Goal: Task Accomplishment & Management: Use online tool/utility

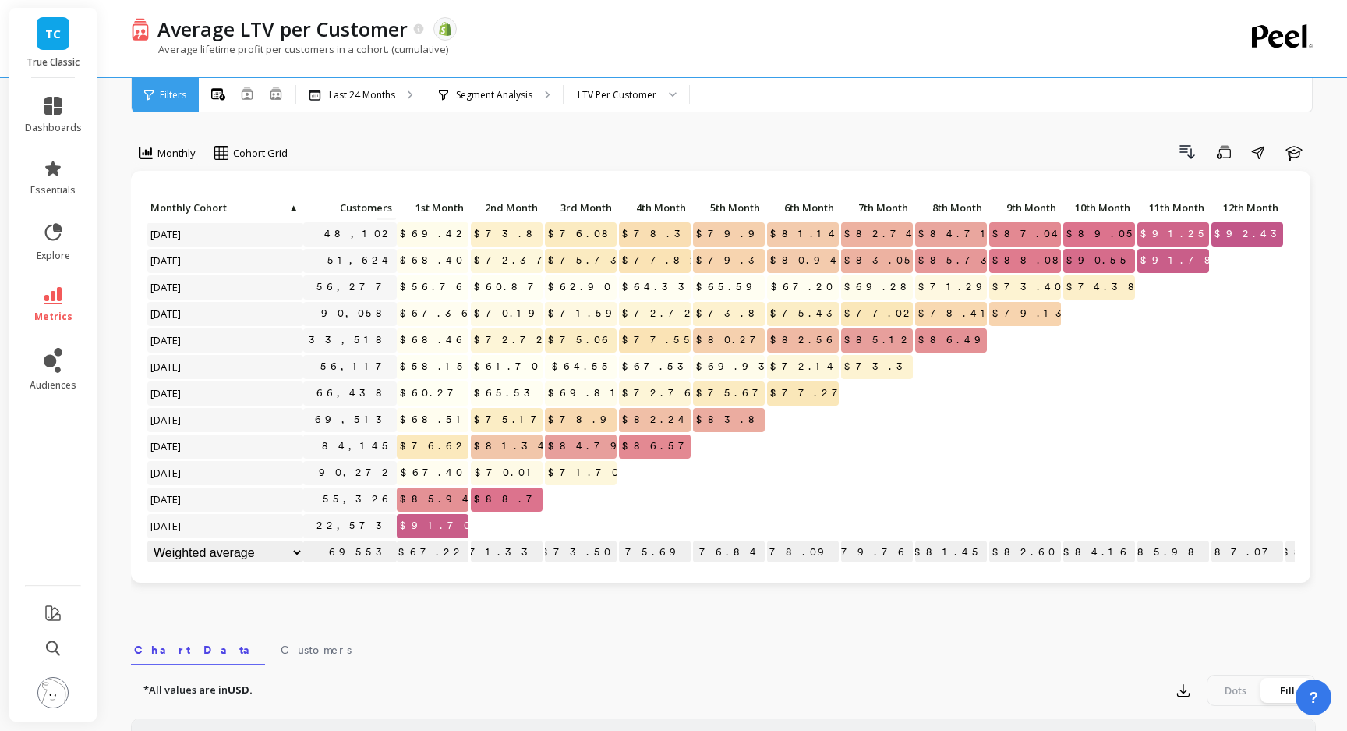
scroll to position [62, 0]
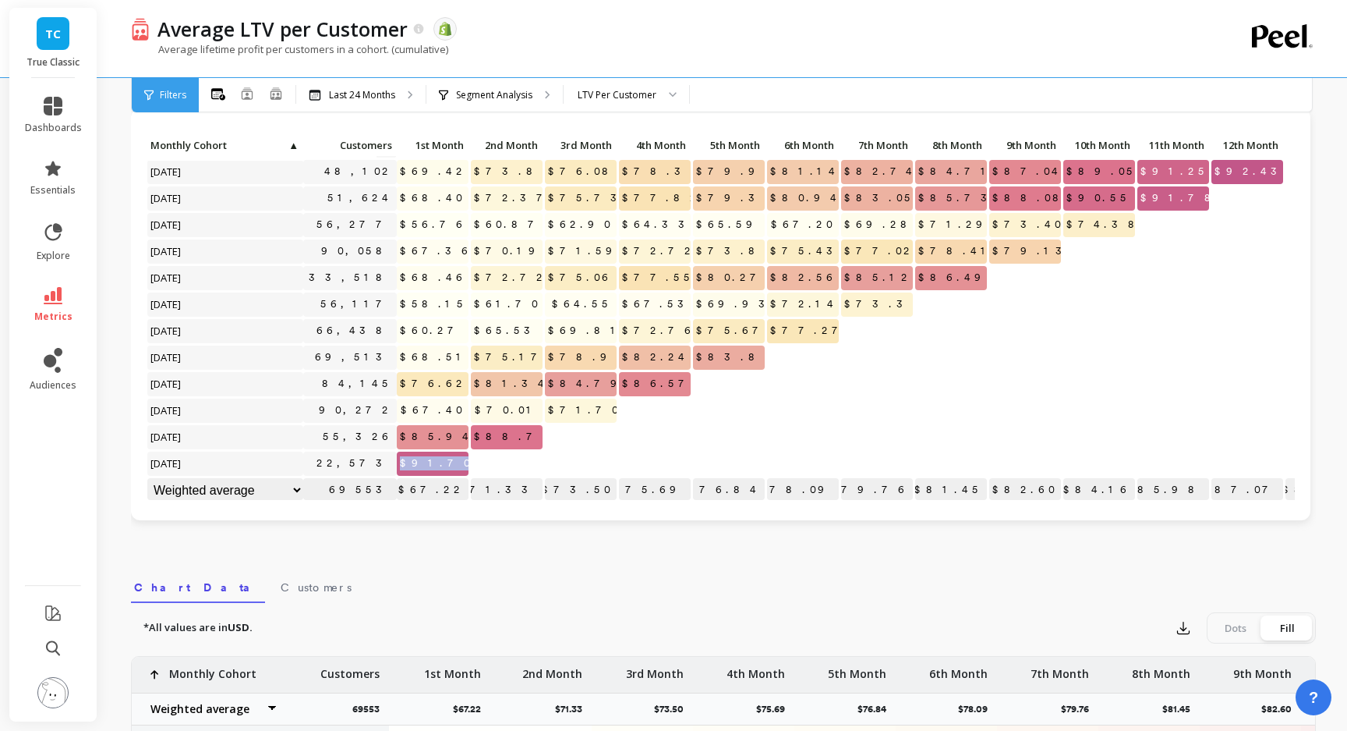
drag, startPoint x: 429, startPoint y: 461, endPoint x: 465, endPoint y: 462, distance: 36.7
click at [465, 462] on p "$91.70" at bounding box center [433, 462] width 72 height 23
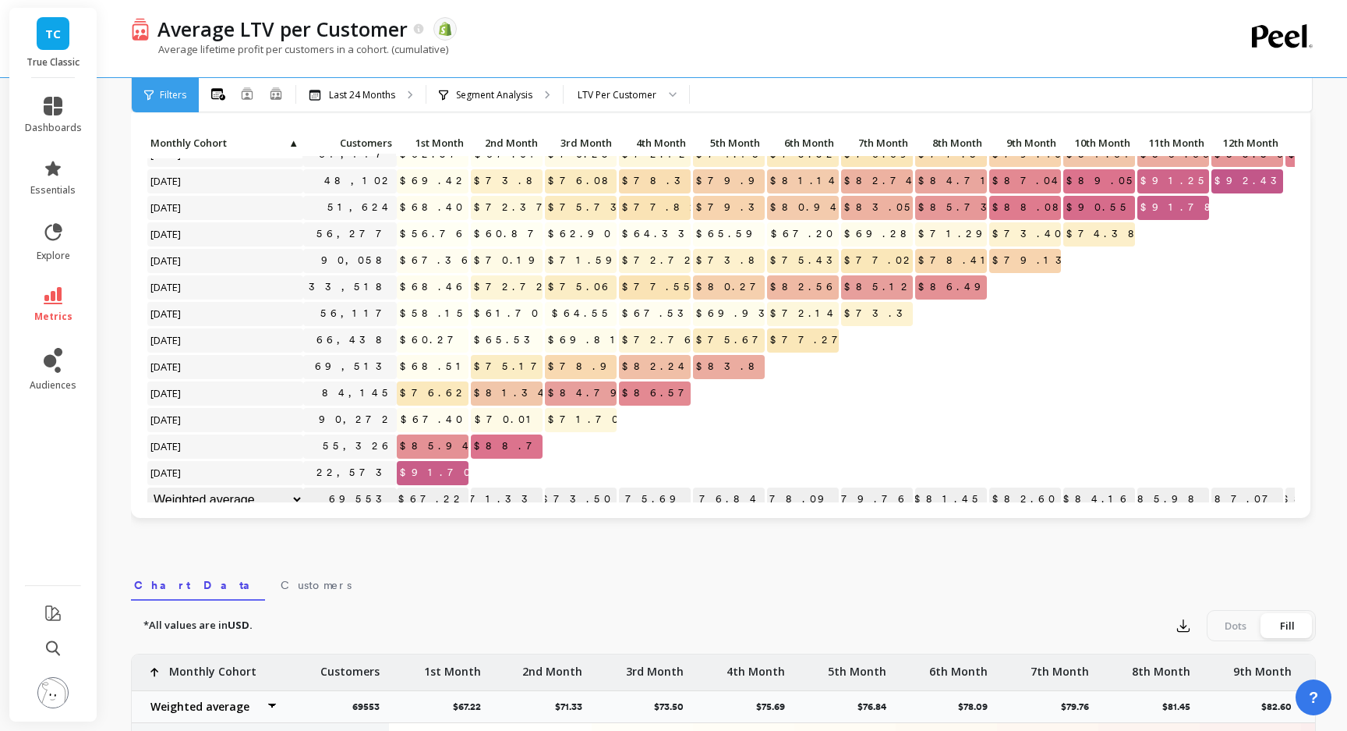
scroll to position [303, 0]
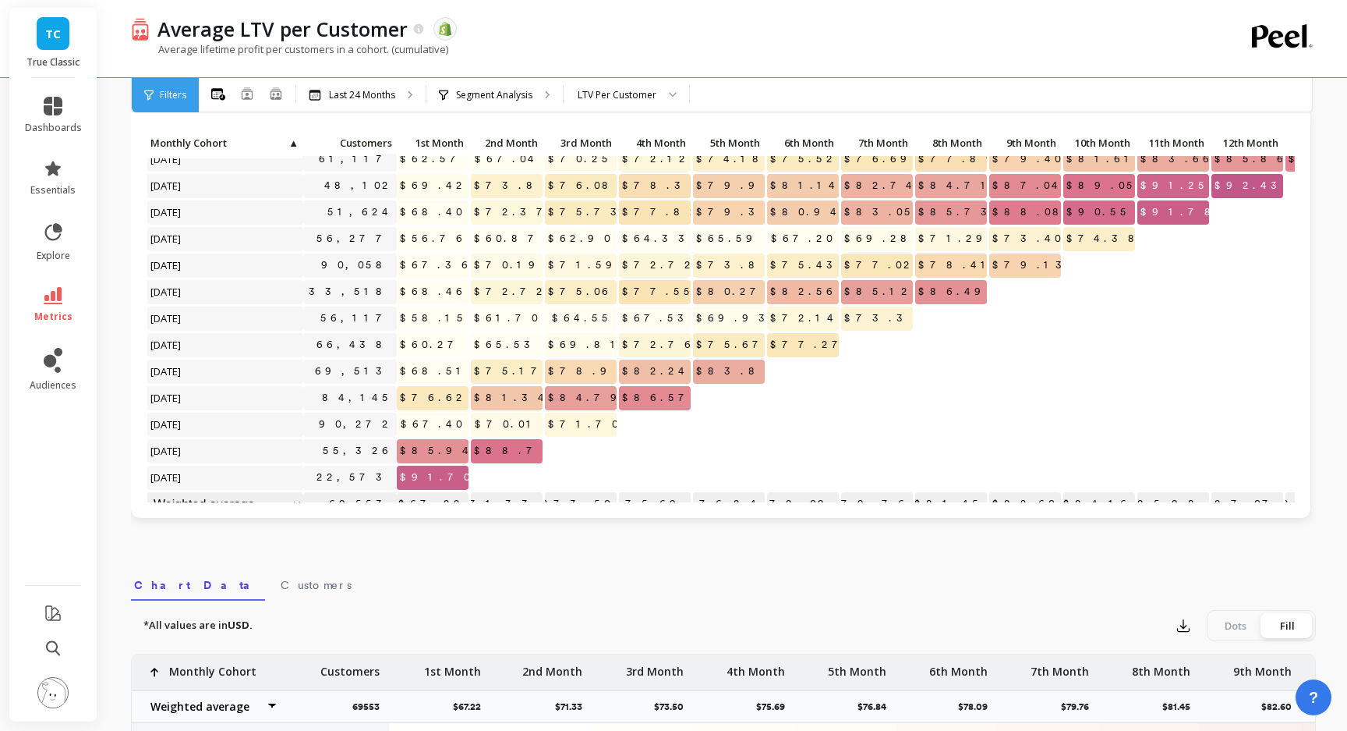
click at [57, 40] on span "TC" at bounding box center [53, 34] width 16 height 18
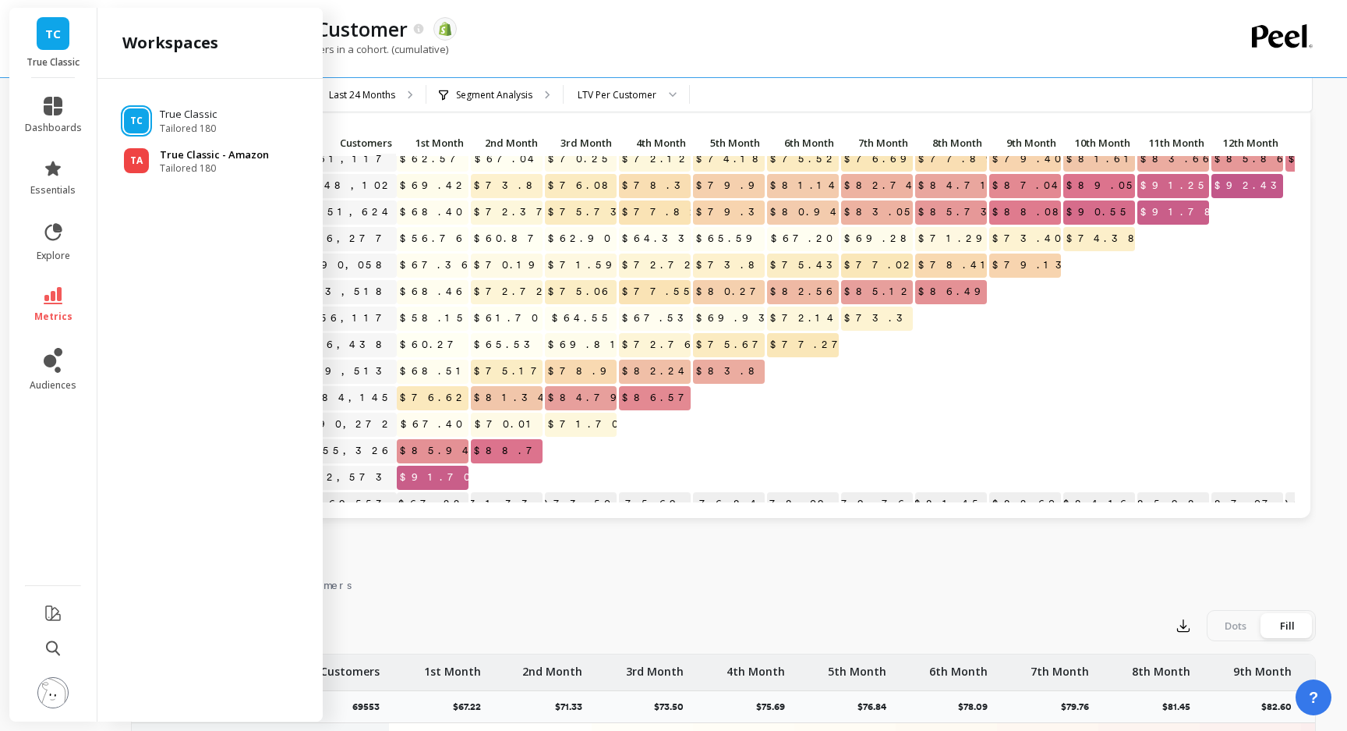
click at [179, 162] on span "Tailored 180" at bounding box center [214, 168] width 109 height 12
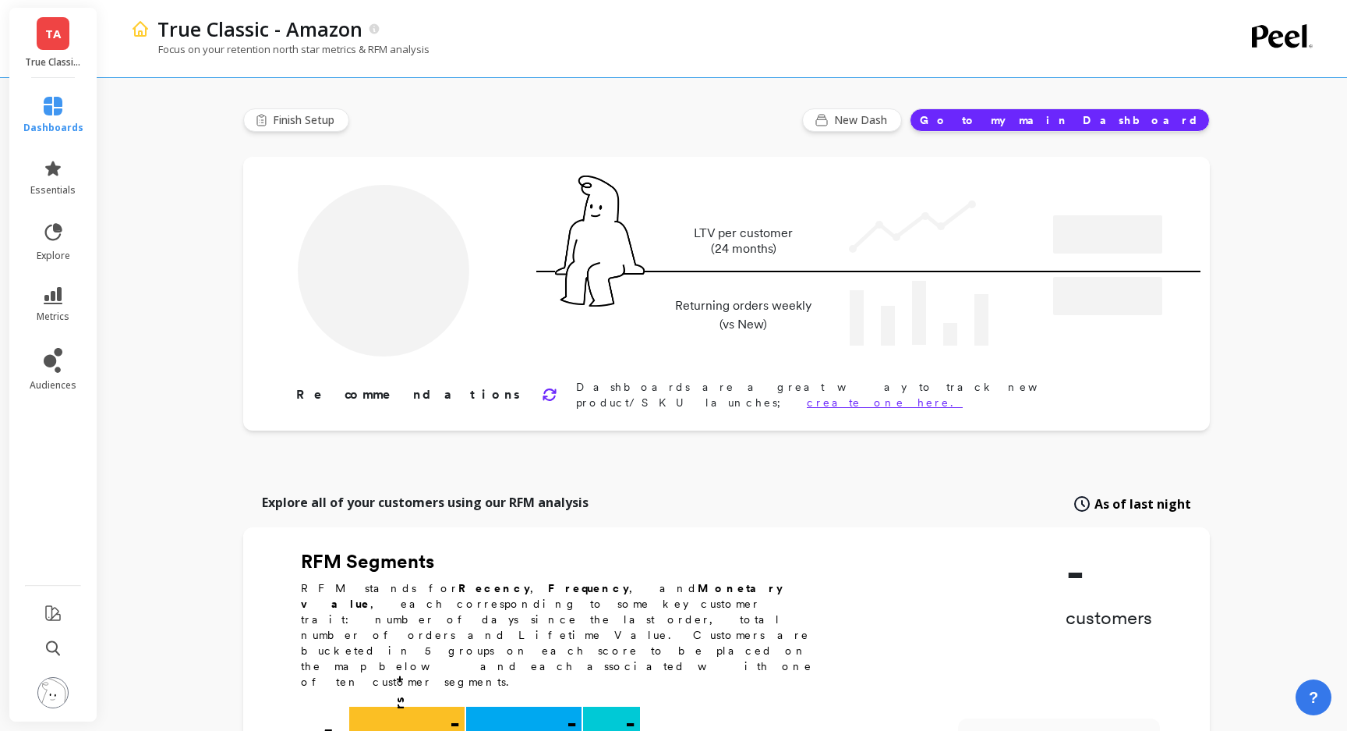
type input "Champions"
type input "68907"
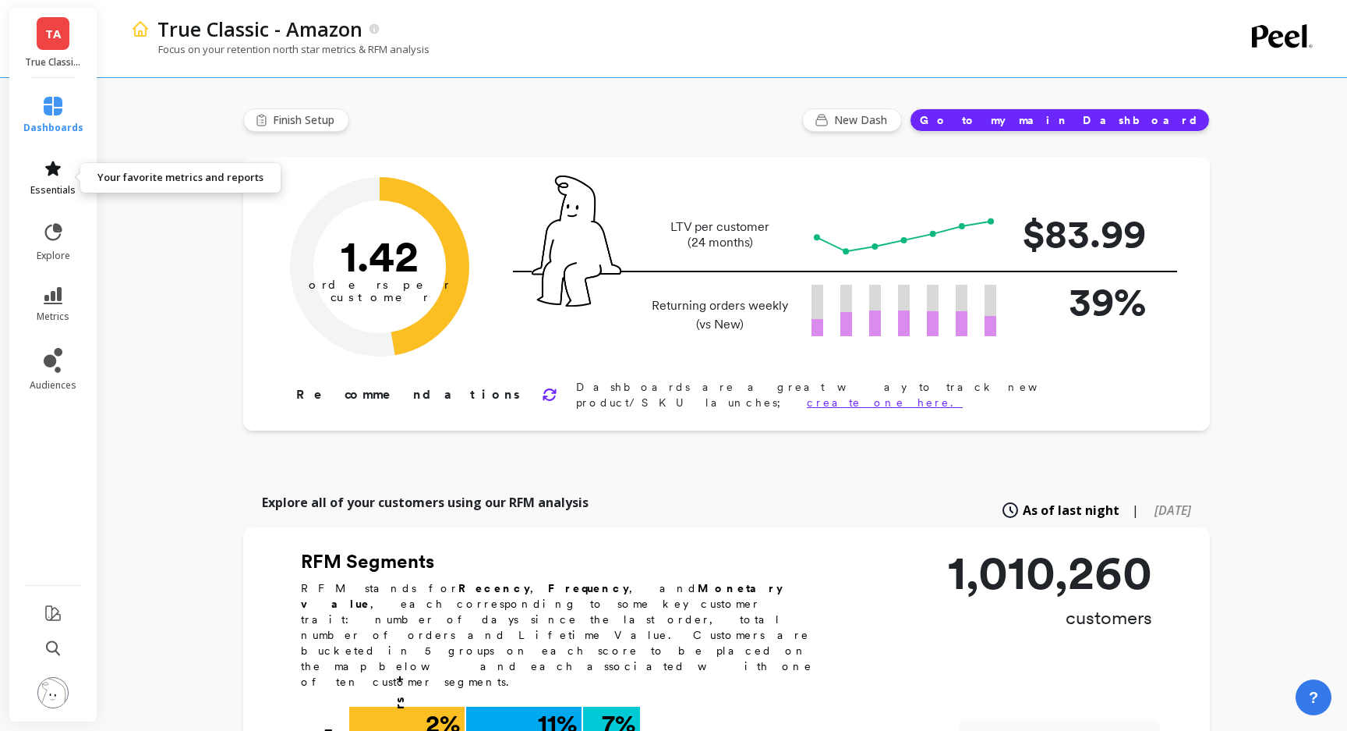
click at [67, 167] on link "essentials" at bounding box center [53, 177] width 60 height 37
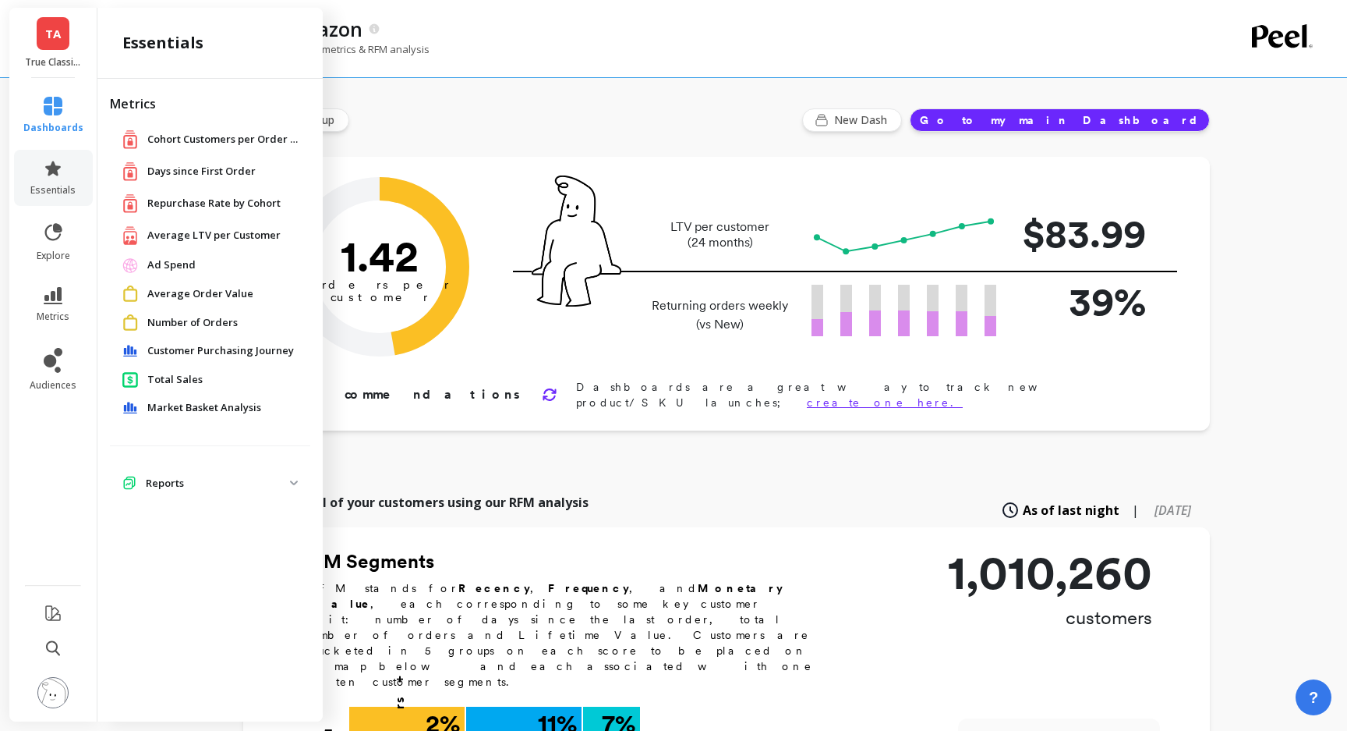
click at [230, 235] on span "Average LTV per Customer" at bounding box center [213, 236] width 133 height 16
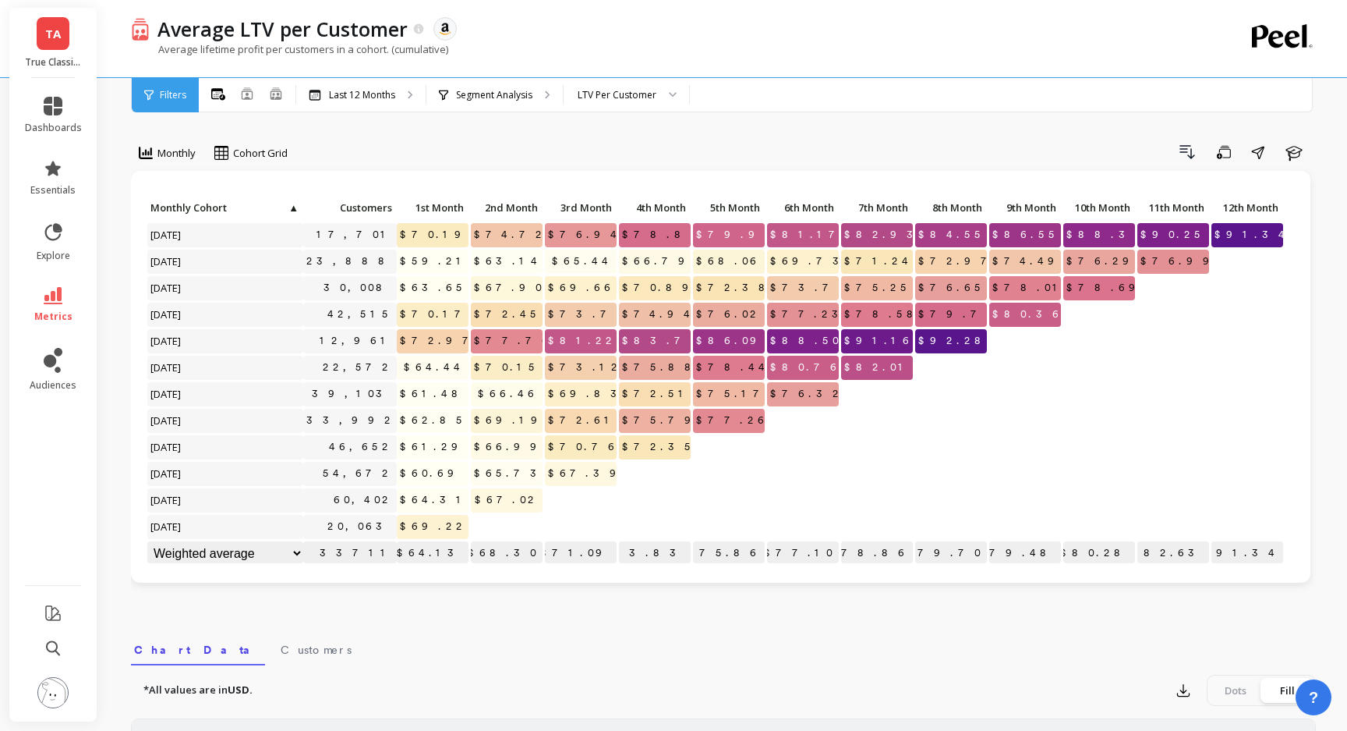
scroll to position [1, 0]
click at [49, 176] on icon at bounding box center [53, 168] width 19 height 19
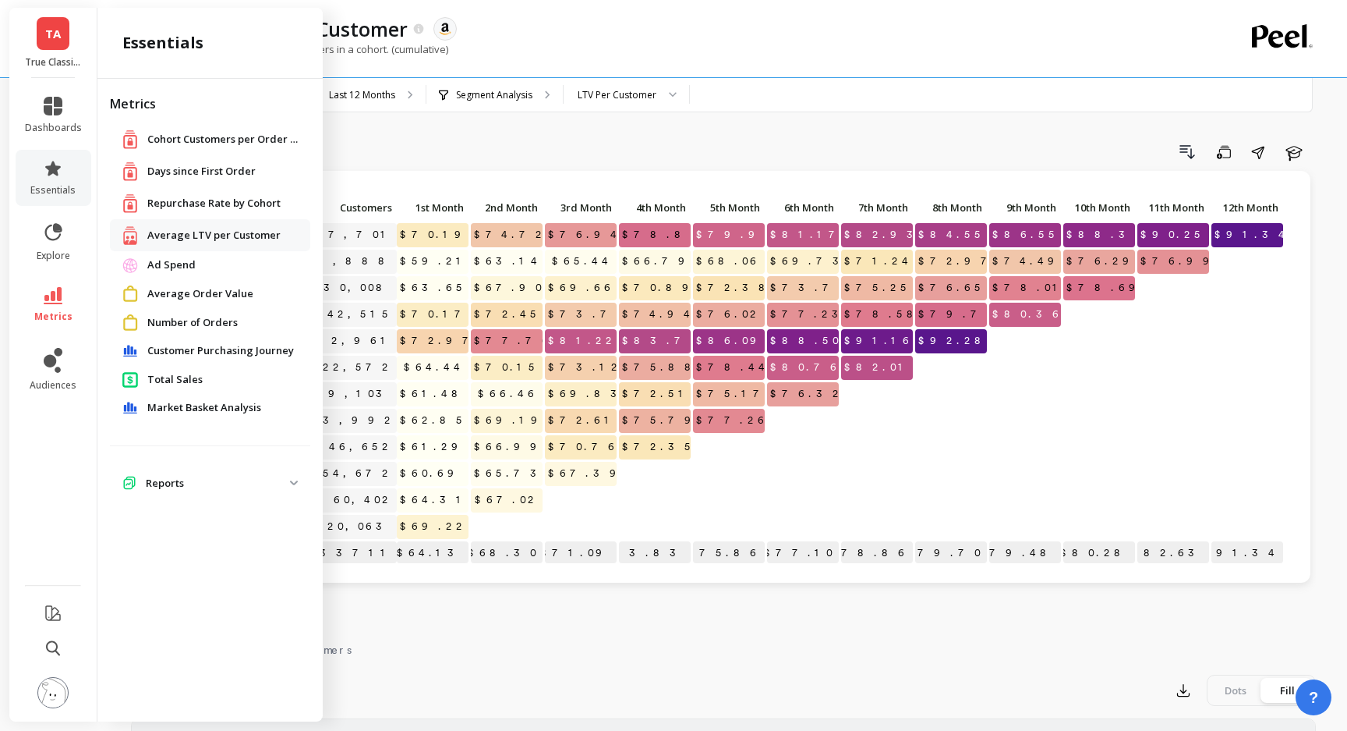
click at [49, 42] on span "TA" at bounding box center [53, 34] width 16 height 18
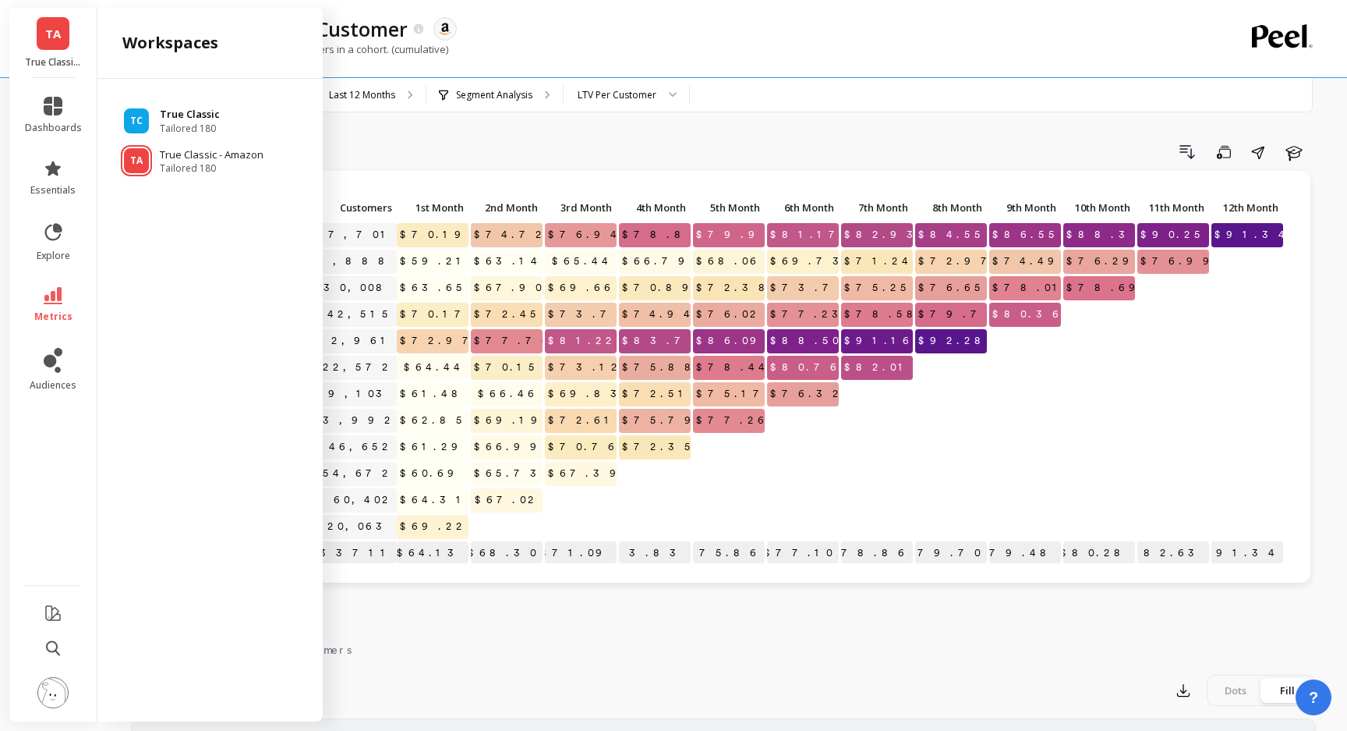
click at [186, 115] on p "True Classic" at bounding box center [190, 115] width 60 height 16
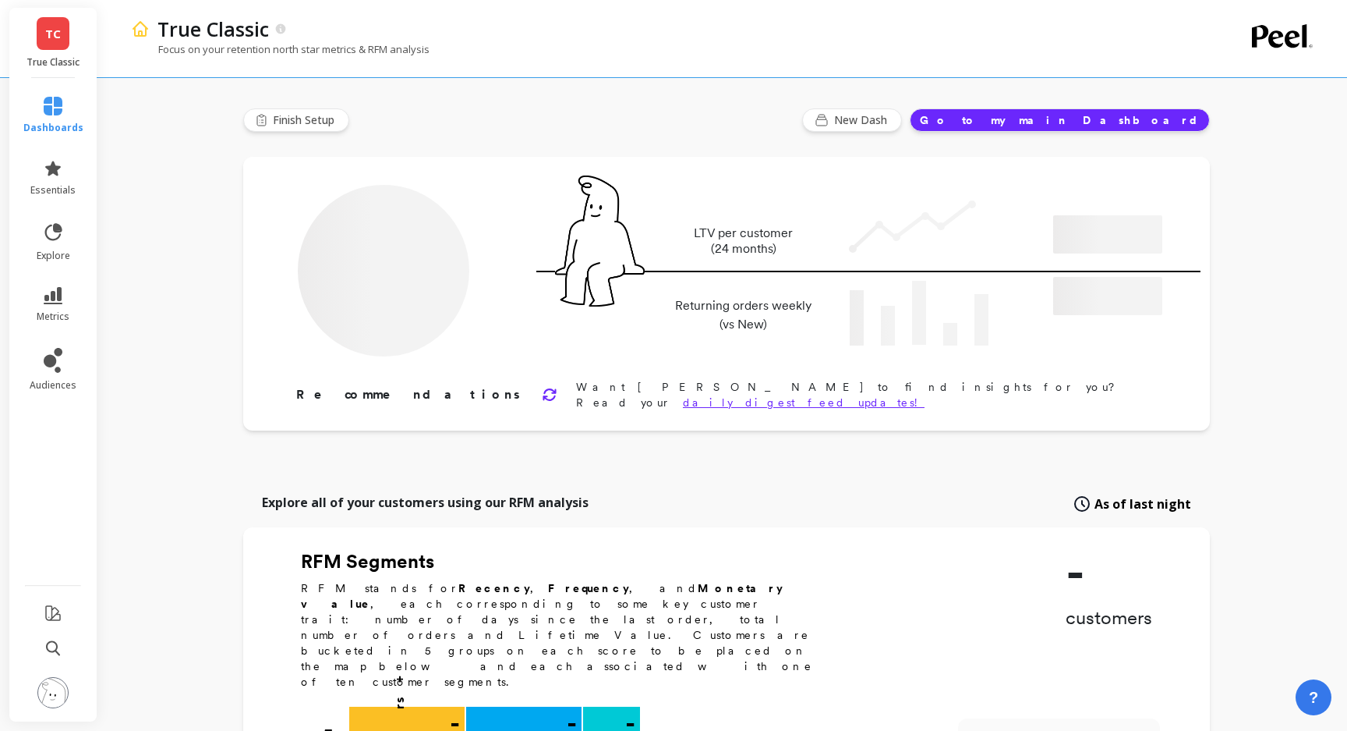
type input "Champions"
type input "431679"
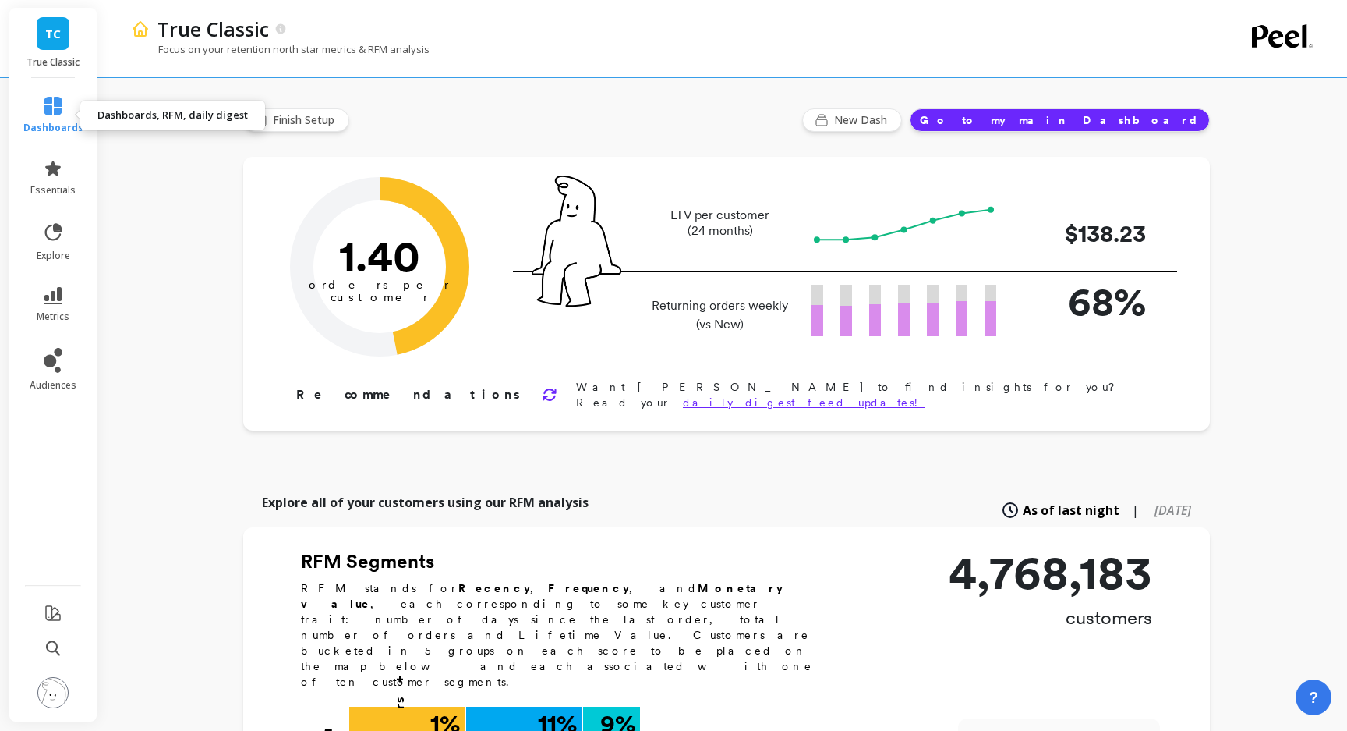
click at [56, 113] on icon at bounding box center [53, 106] width 19 height 19
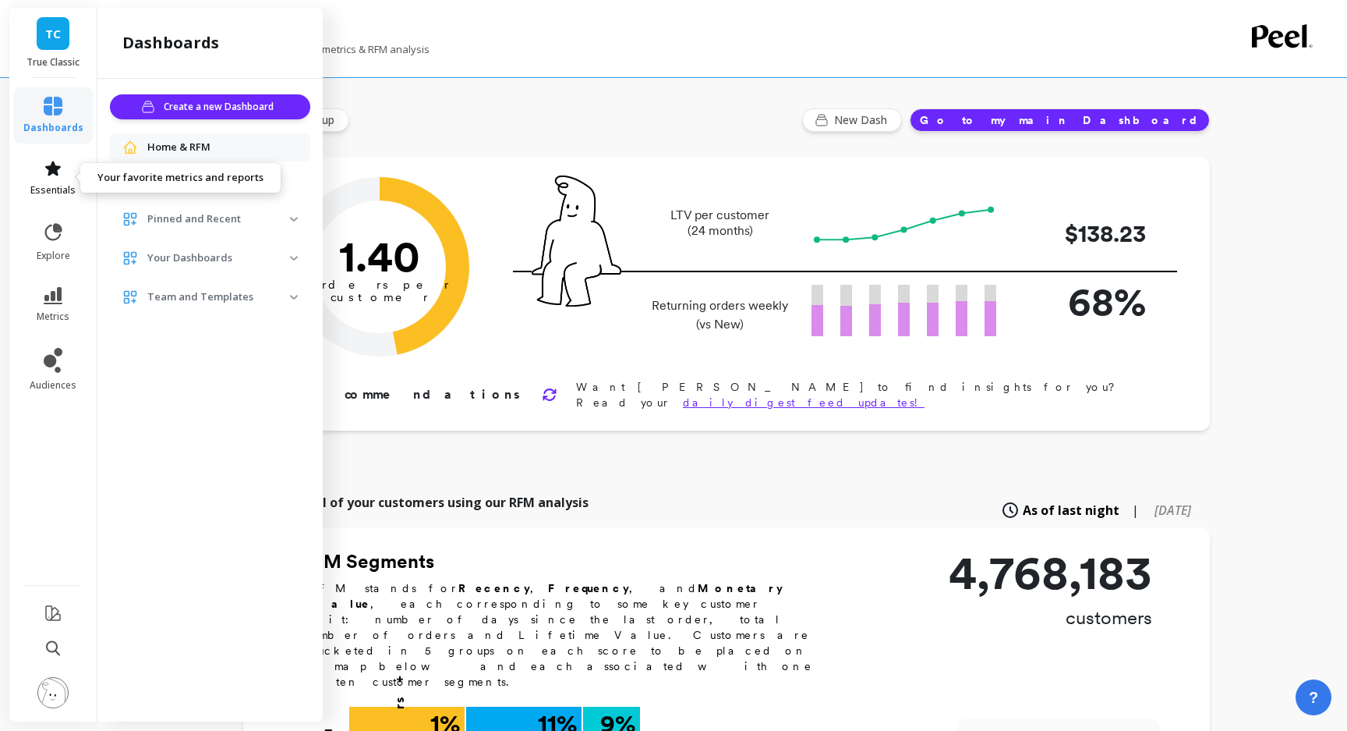
click at [61, 190] on span "essentials" at bounding box center [52, 190] width 45 height 12
